Goal: Check status: Check status

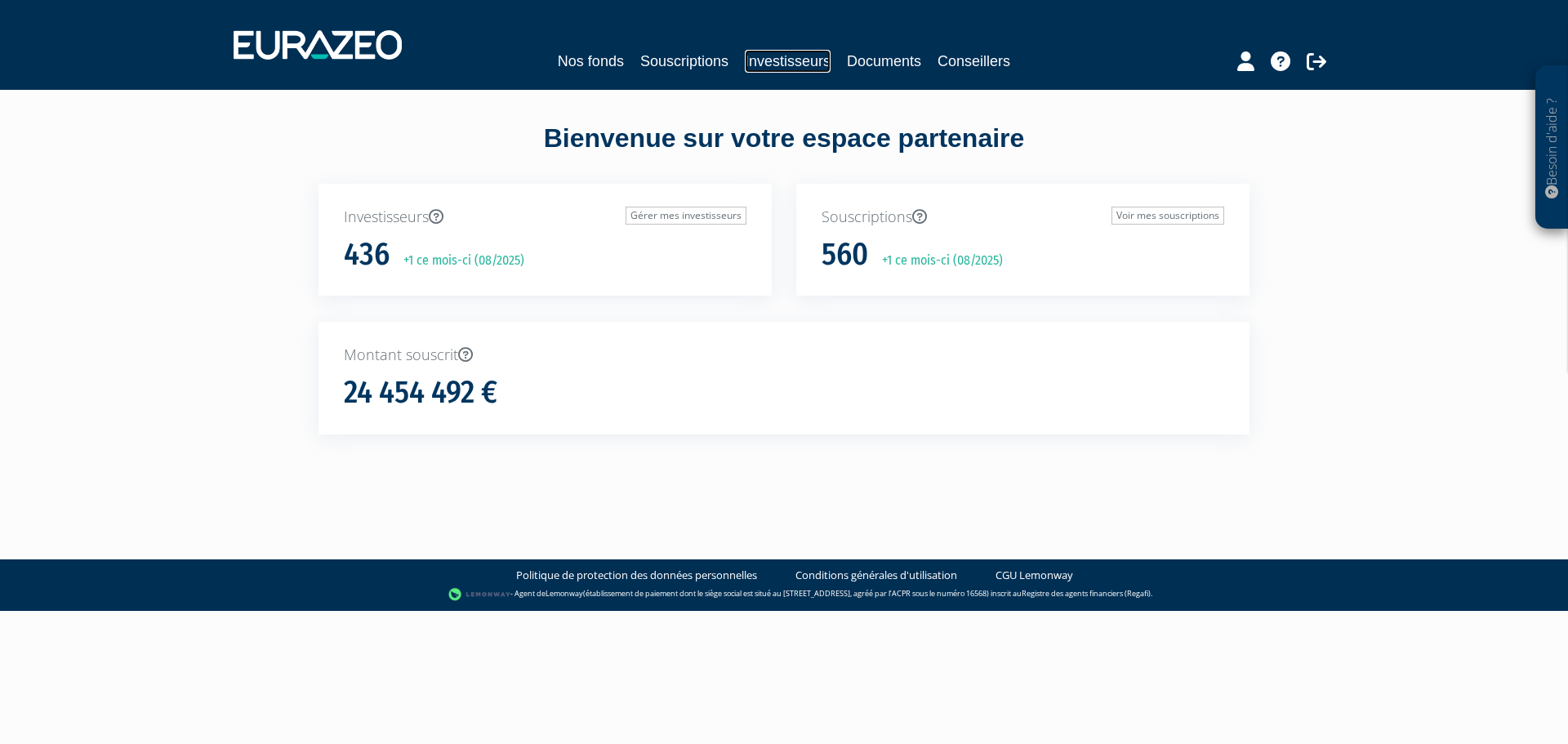
click at [822, 52] on link "Investisseurs" at bounding box center [788, 61] width 86 height 23
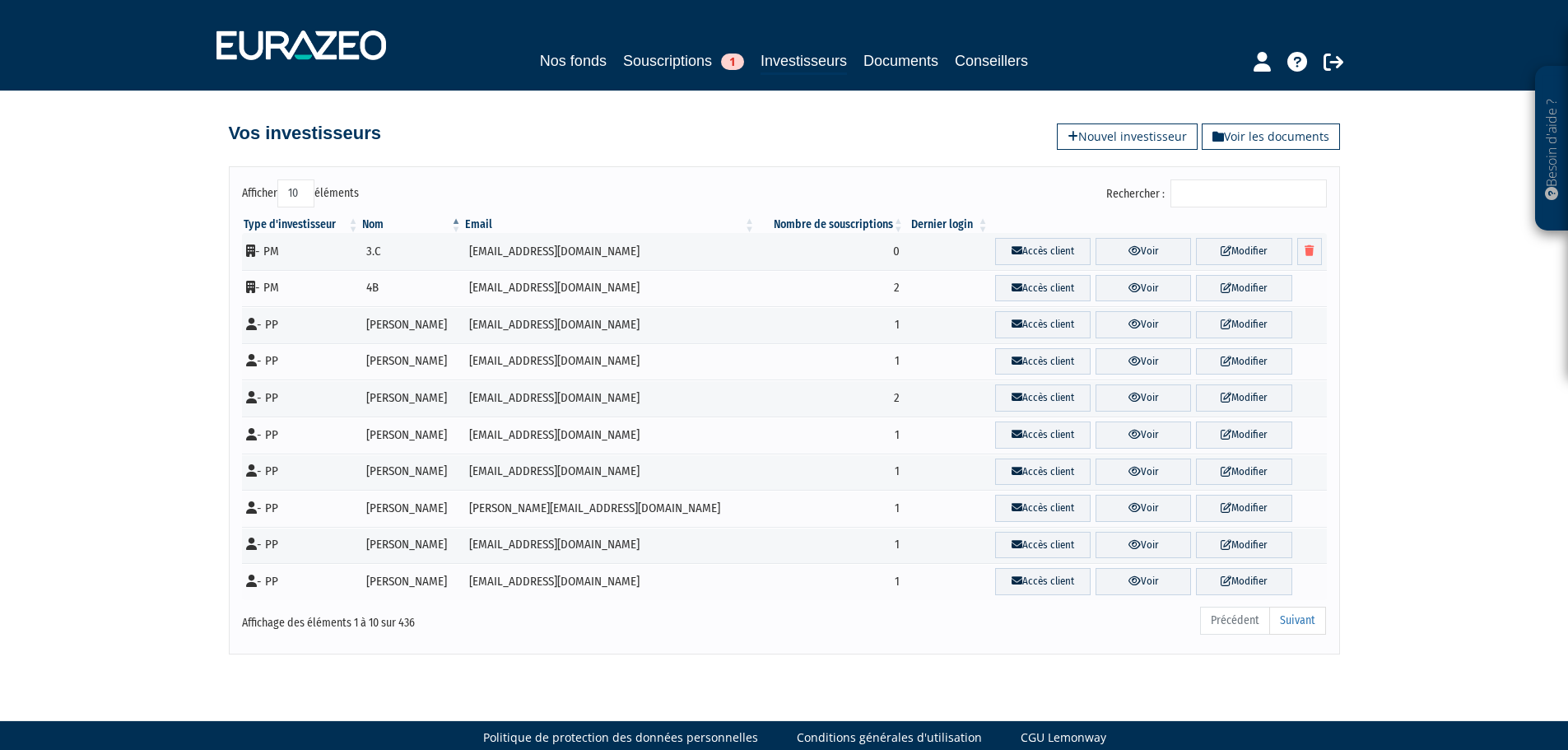
click at [1220, 192] on input "Rechercher :" at bounding box center [1248, 193] width 156 height 28
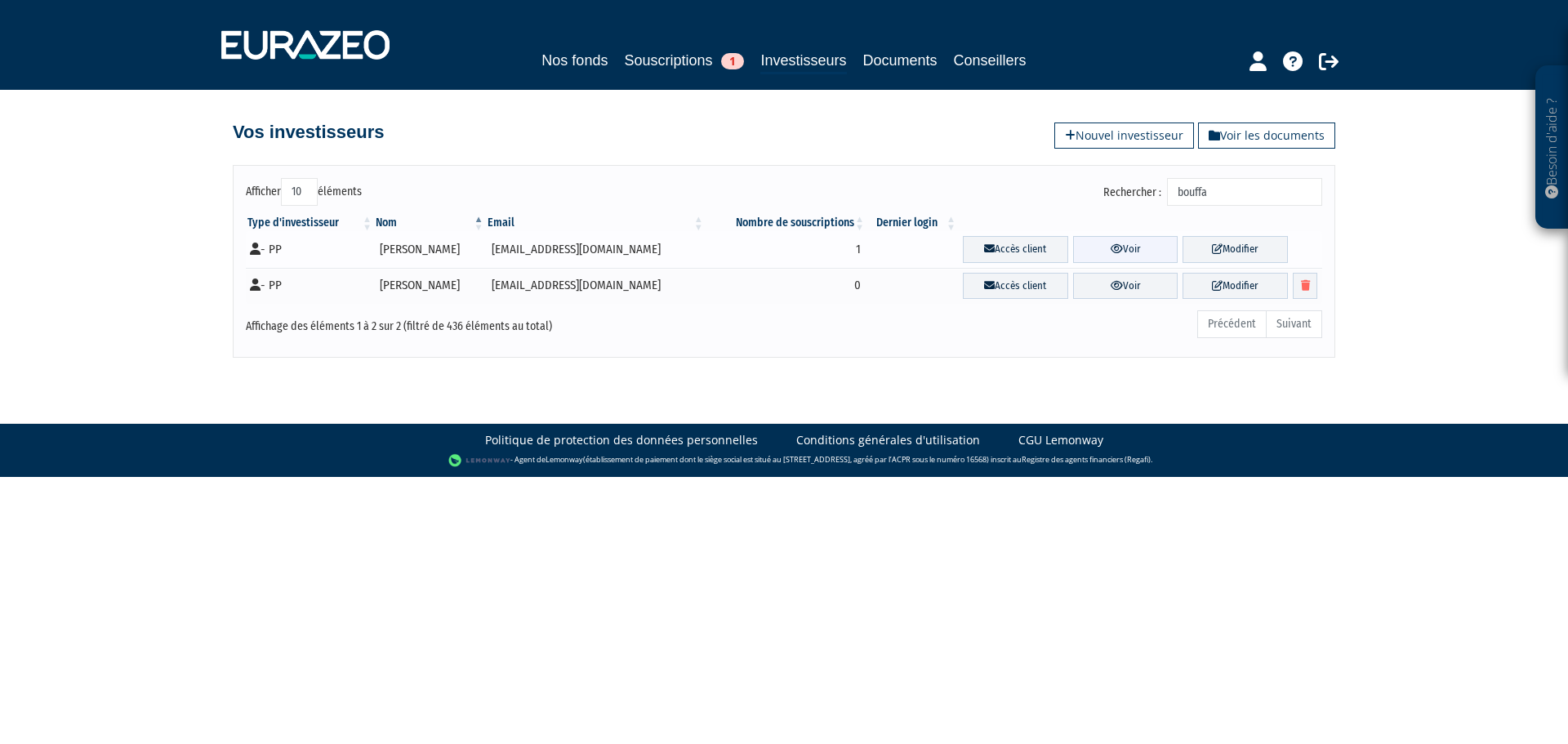
type input "bouffa"
click at [1126, 251] on link "Voir" at bounding box center [1125, 249] width 105 height 27
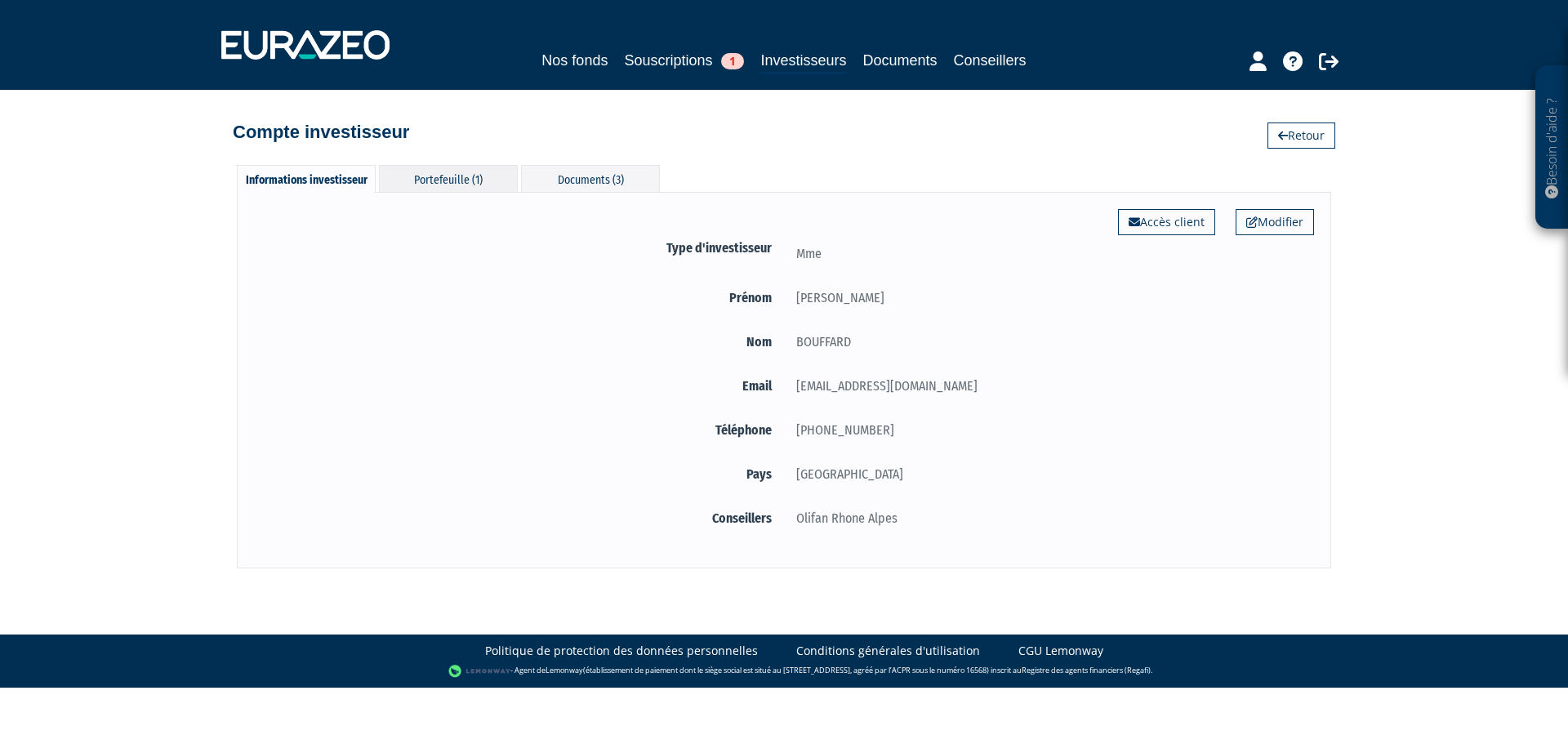
click at [497, 185] on div "Portefeuille (1)" at bounding box center [449, 179] width 139 height 27
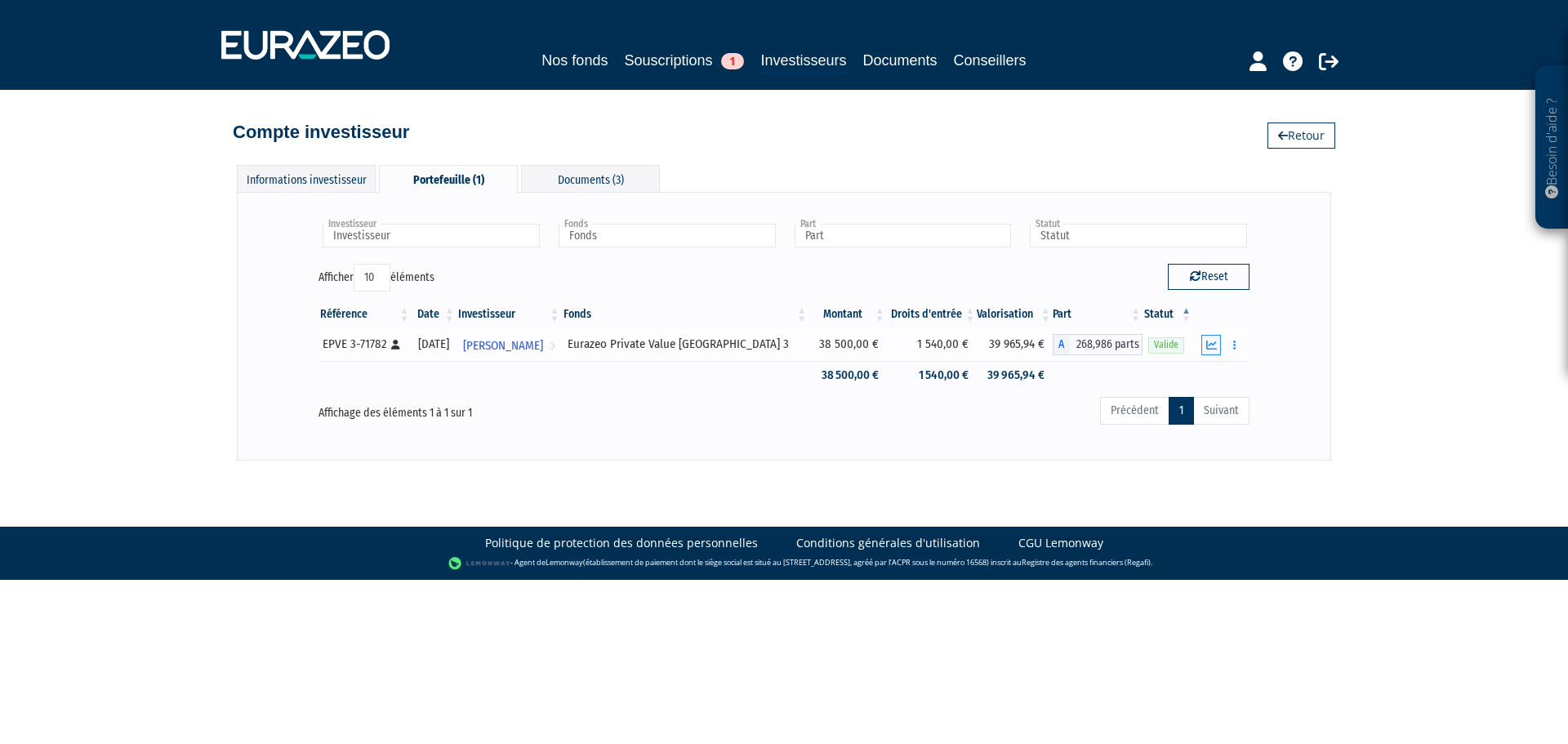
click at [1211, 339] on icon "button" at bounding box center [1211, 344] width 10 height 10
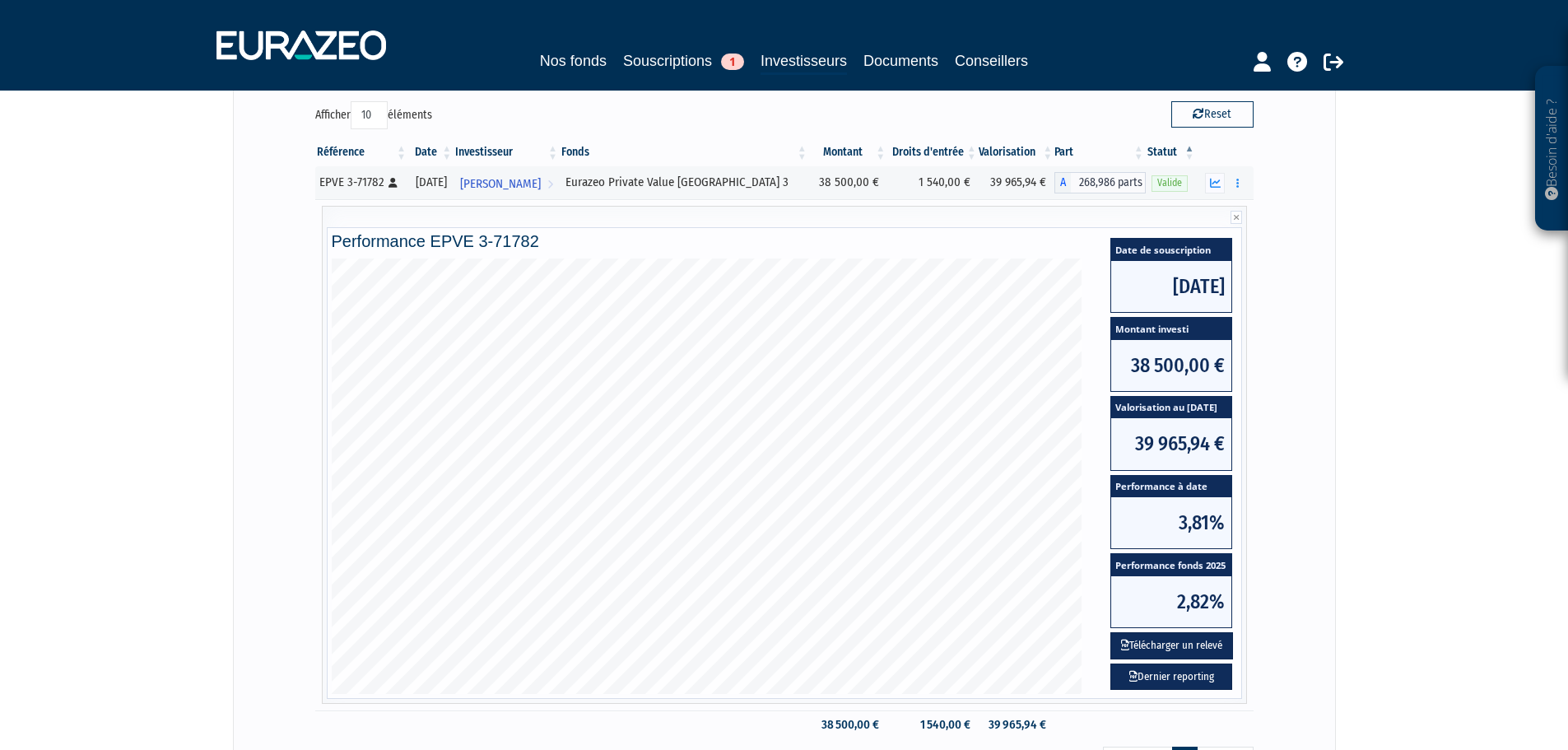
scroll to position [82, 0]
